Goal: Transaction & Acquisition: Purchase product/service

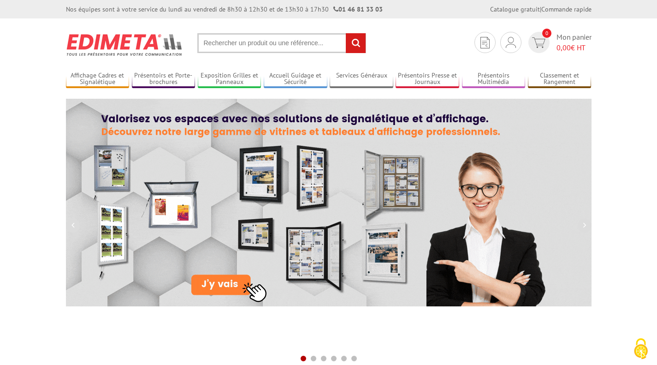
click at [209, 53] on input "text" at bounding box center [281, 43] width 169 height 20
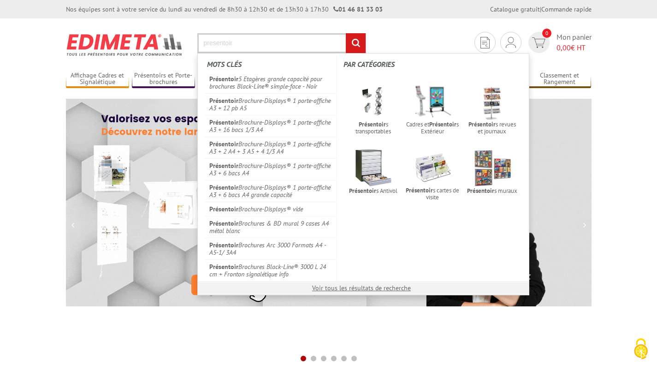
type input "presentoir"
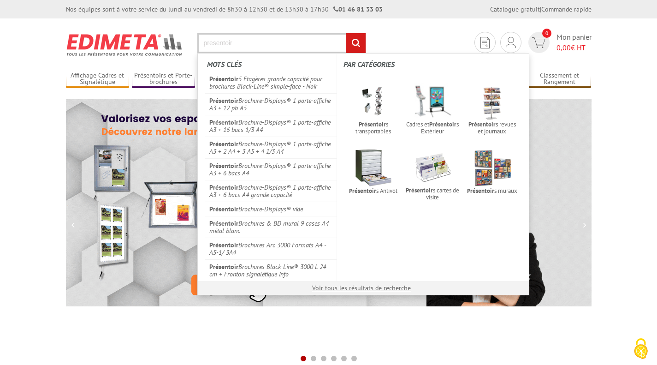
click at [346, 33] on input "rechercher" at bounding box center [356, 43] width 20 height 20
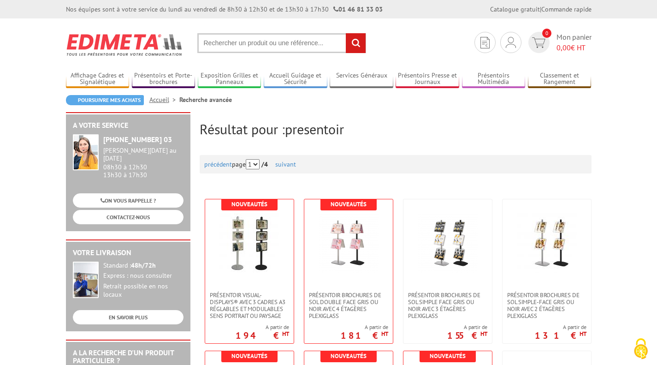
click at [242, 44] on input "text" at bounding box center [281, 43] width 169 height 20
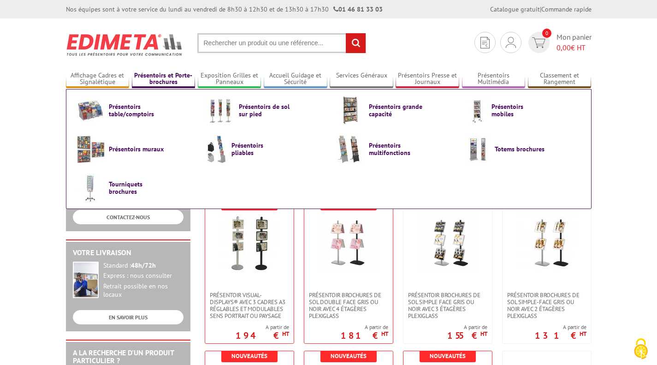
click at [183, 80] on link "Présentoirs et Porte-brochures" at bounding box center [164, 78] width 64 height 15
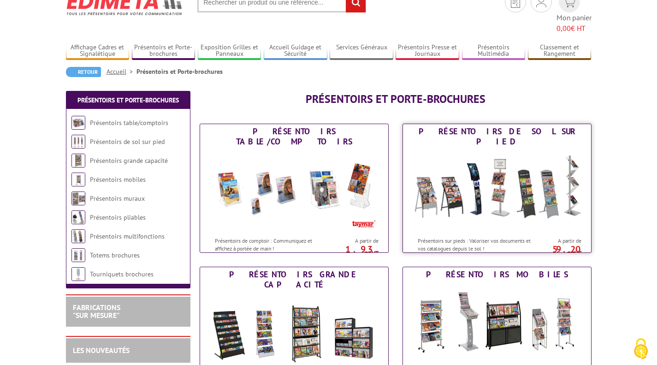
scroll to position [46, 0]
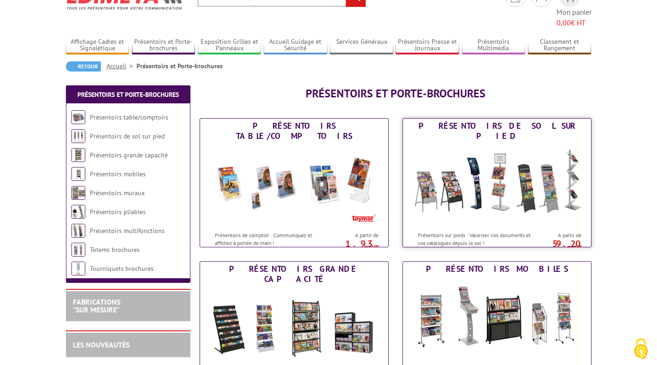
click at [515, 154] on img at bounding box center [497, 184] width 171 height 83
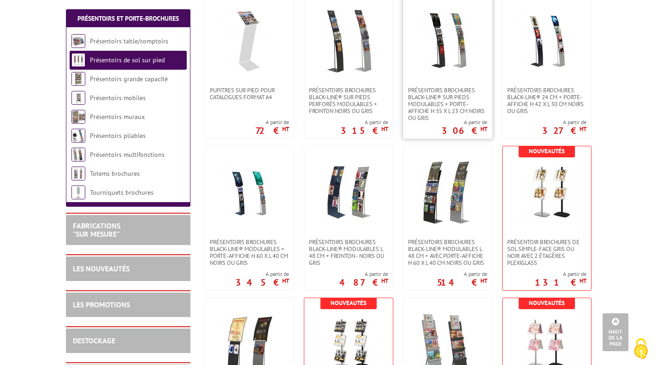
scroll to position [1060, 0]
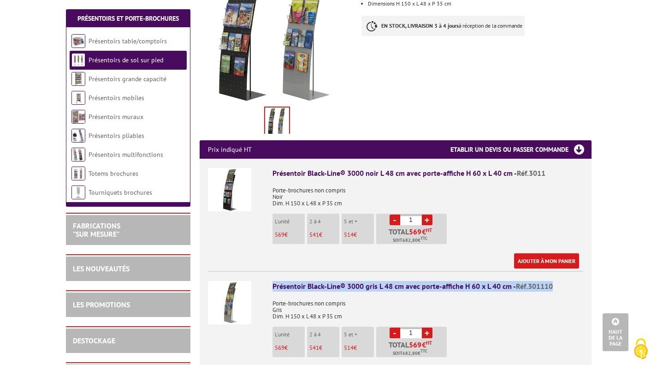
drag, startPoint x: 556, startPoint y: 276, endPoint x: 268, endPoint y: 273, distance: 288.1
click at [268, 273] on li "Présentoir Black-Line® 3000 gris L 48 cm avec porte-affiche H 60 x L 40 cm - Ré…" at bounding box center [395, 326] width 375 height 111
copy div "Présentoir Black-Line® 3000 gris L 48 cm avec porte-affiche H 60 x L 40 cm - Ré…"
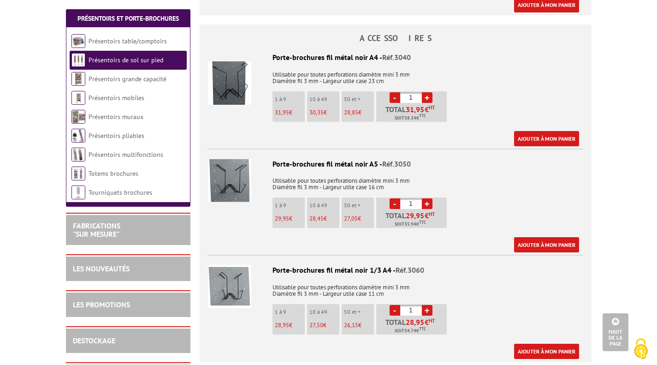
scroll to position [830, 0]
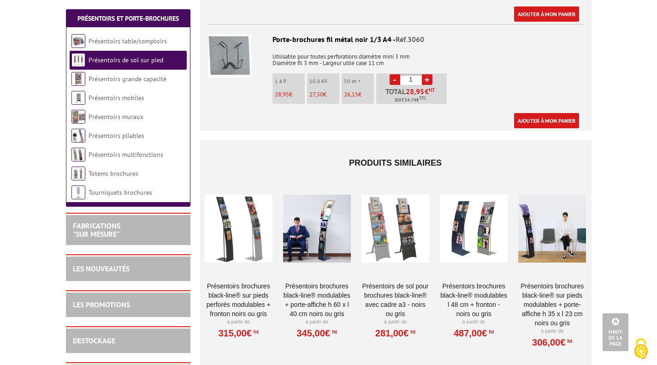
click at [251, 223] on div at bounding box center [239, 228] width 68 height 92
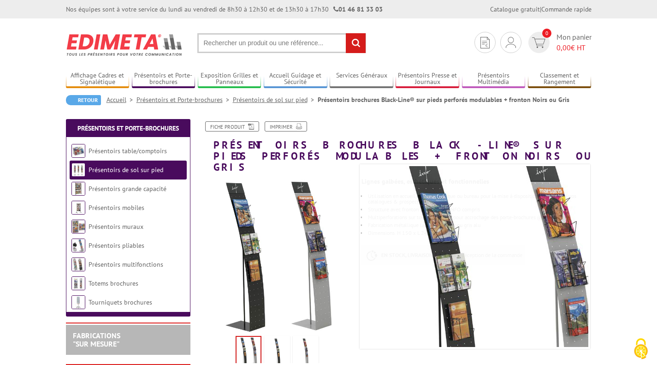
click at [163, 176] on li "Présentoirs de sol sur pied" at bounding box center [128, 169] width 117 height 19
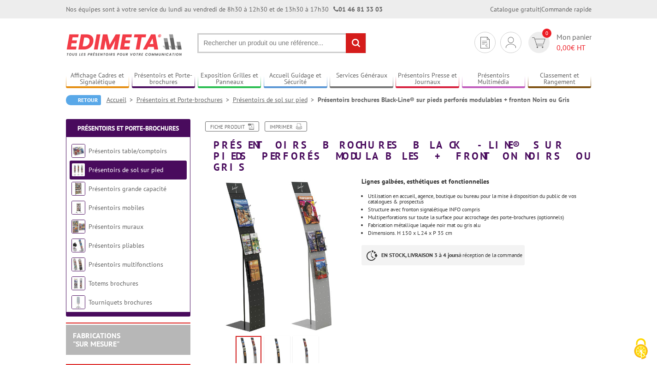
click at [153, 169] on link "Présentoirs de sol sur pied" at bounding box center [126, 169] width 75 height 8
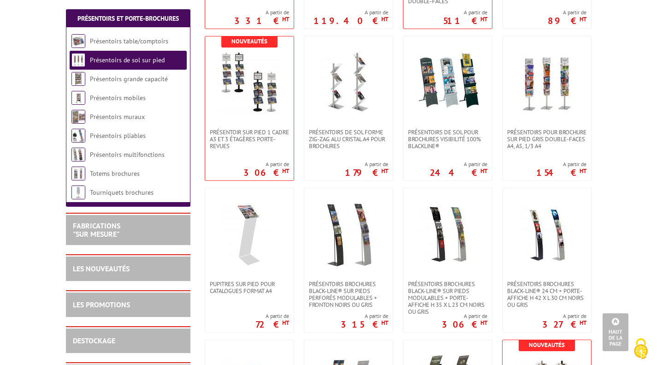
scroll to position [784, 0]
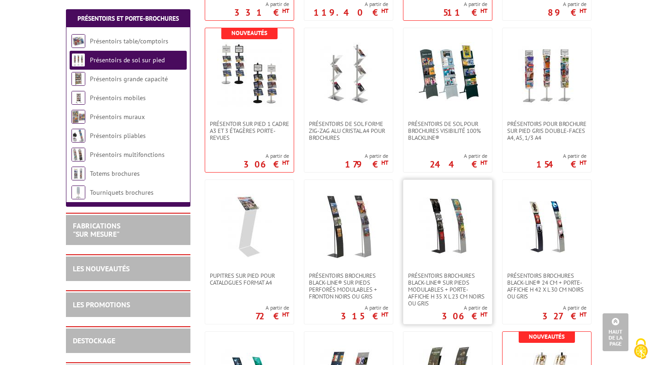
click at [447, 243] on img at bounding box center [447, 226] width 65 height 65
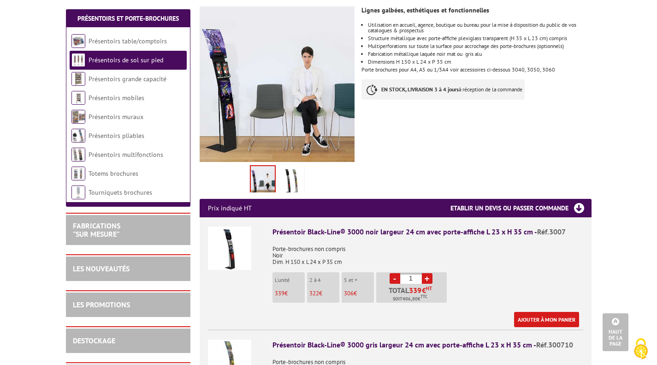
scroll to position [92, 0]
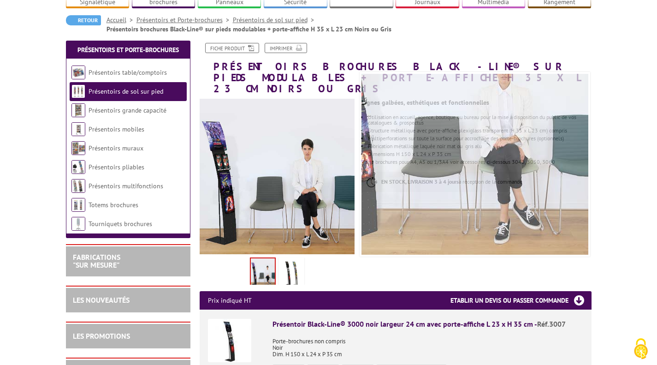
click at [295, 259] on img at bounding box center [291, 273] width 22 height 29
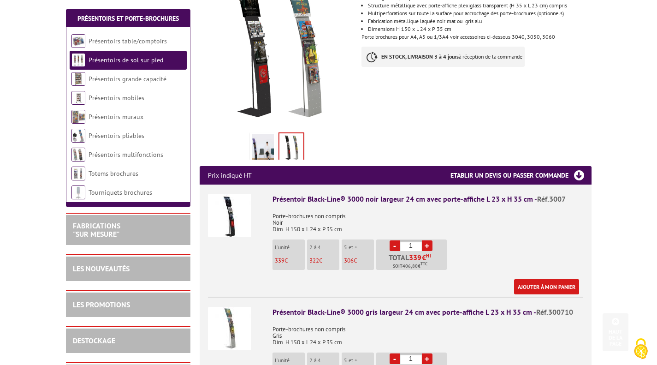
scroll to position [277, 0]
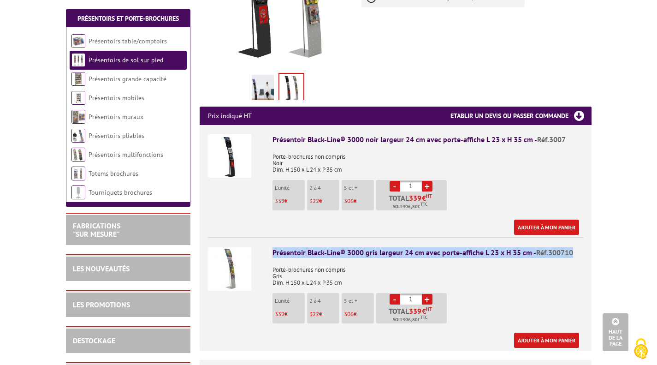
drag, startPoint x: 573, startPoint y: 226, endPoint x: 267, endPoint y: 230, distance: 305.6
click at [267, 237] on li "Présentoir Black-Line® 3000 gris largeur 24 cm avec porte-affiche L 23 x H 35 c…" at bounding box center [395, 292] width 375 height 111
copy div "Présentoir Black-Line® 3000 gris largeur 24 cm avec porte-affiche L 23 x H 35 c…"
